Goal: Task Accomplishment & Management: Complete application form

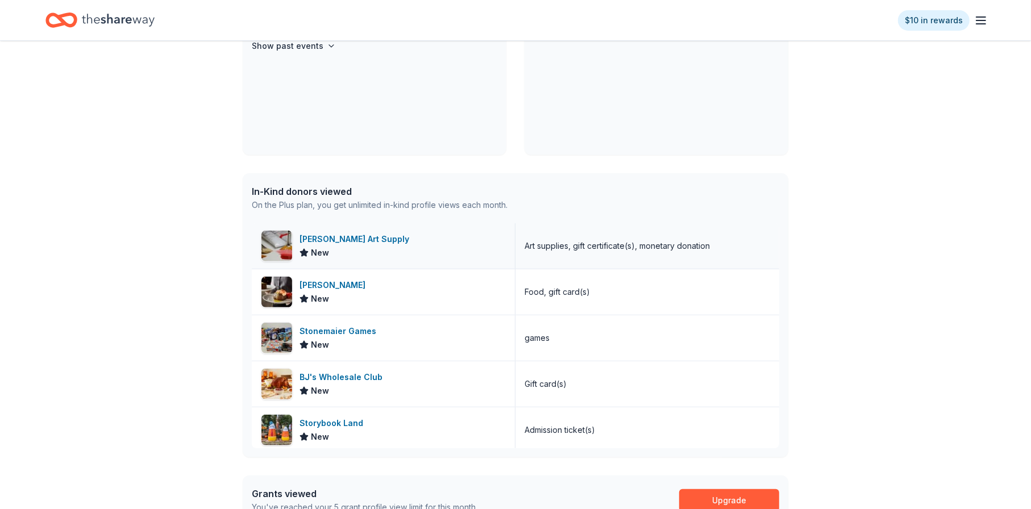
click at [334, 235] on div "[PERSON_NAME] Art Supply" at bounding box center [357, 239] width 114 height 14
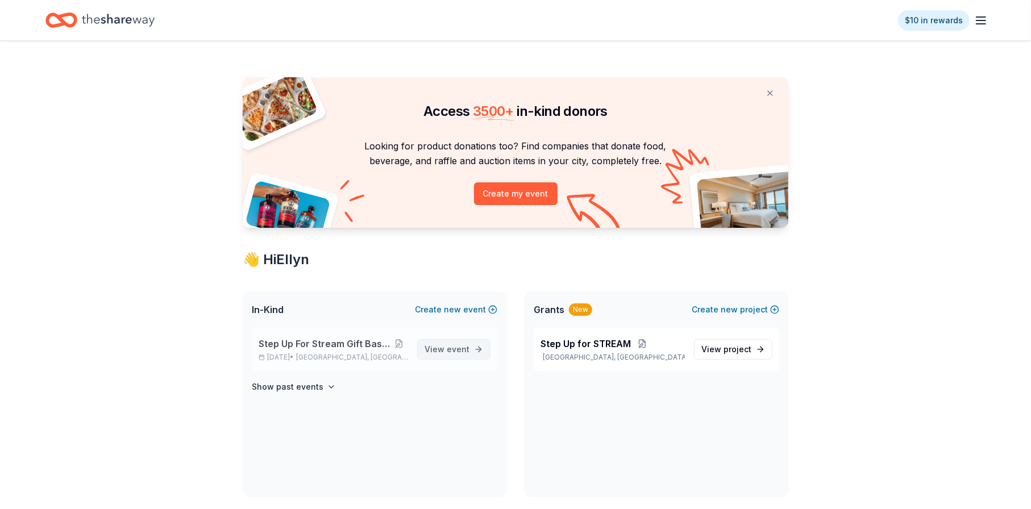
click at [460, 346] on span "event" at bounding box center [458, 349] width 23 height 10
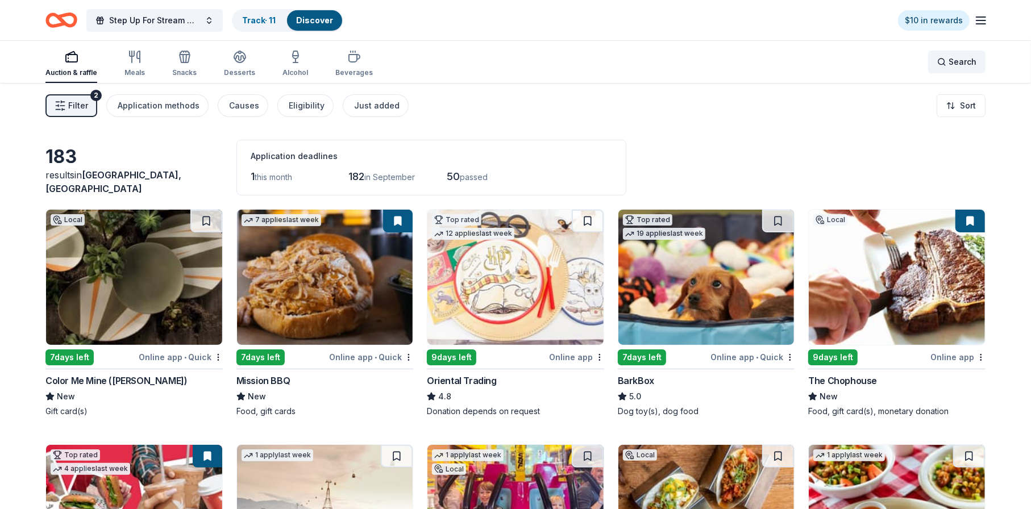
click at [940, 61] on div "Search" at bounding box center [956, 62] width 39 height 14
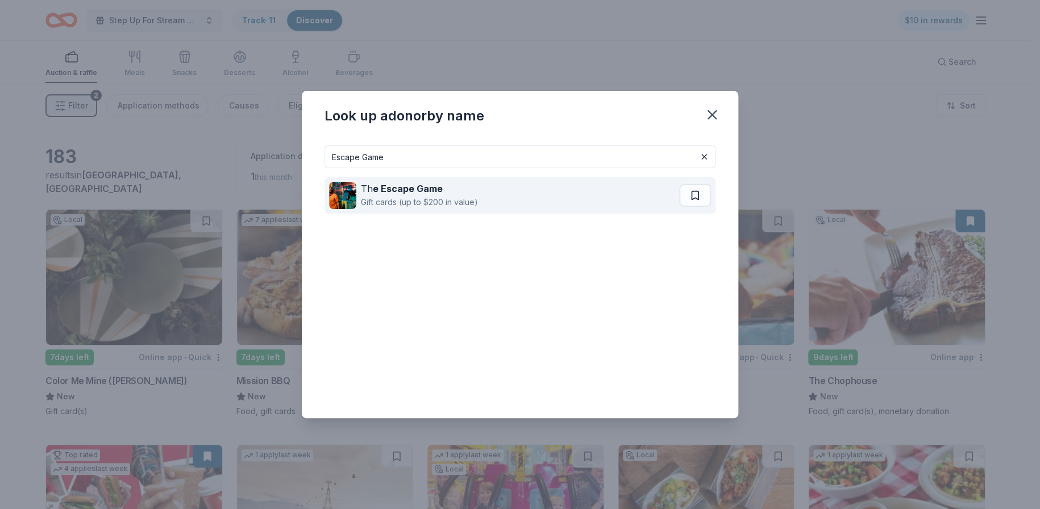
type input "Escape Game"
click at [406, 187] on strong "e Escape Game" at bounding box center [408, 188] width 70 height 11
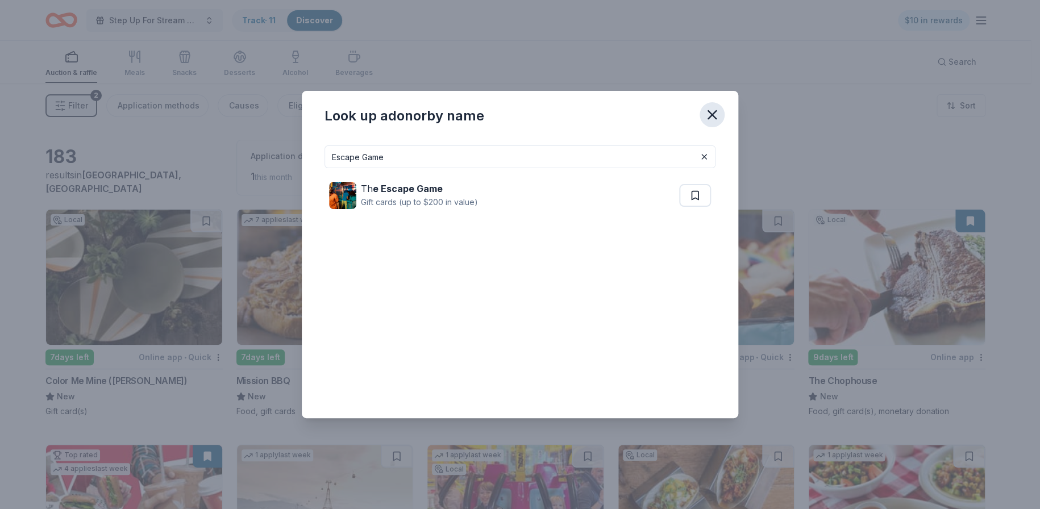
click at [710, 111] on icon "button" at bounding box center [712, 115] width 16 height 16
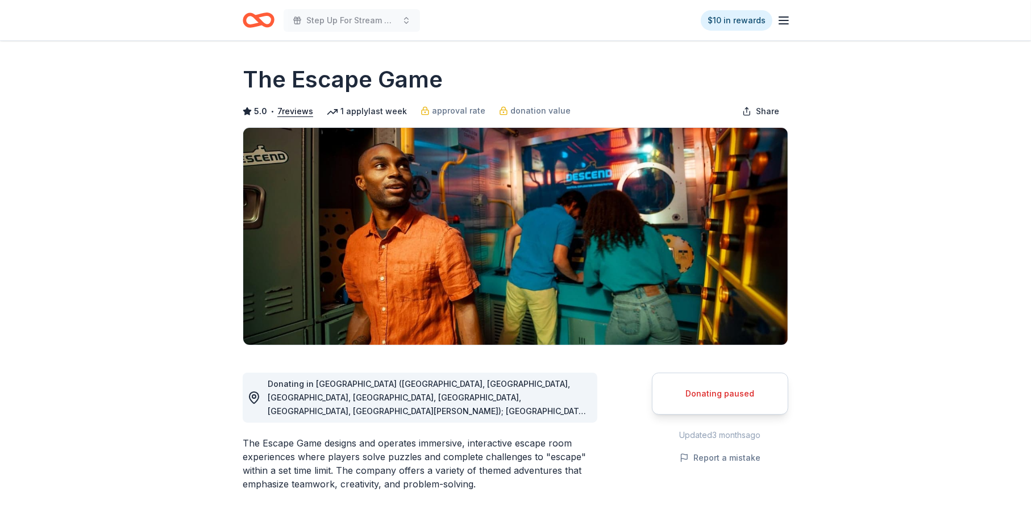
click at [556, 409] on span "Donating in CA (Irvine, Los Angeles, Orange, Rancho Cucamonga, San Diego, San F…" at bounding box center [427, 500] width 319 height 242
click at [553, 409] on span "Donating in CA (Irvine, Los Angeles, Orange, Rancho Cucamonga, San Diego, San F…" at bounding box center [427, 500] width 319 height 242
click at [535, 395] on span "Donating in CA (Irvine, Los Angeles, Orange, Rancho Cucamonga, San Diego, San F…" at bounding box center [427, 500] width 319 height 242
